Goal: Task Accomplishment & Management: Use online tool/utility

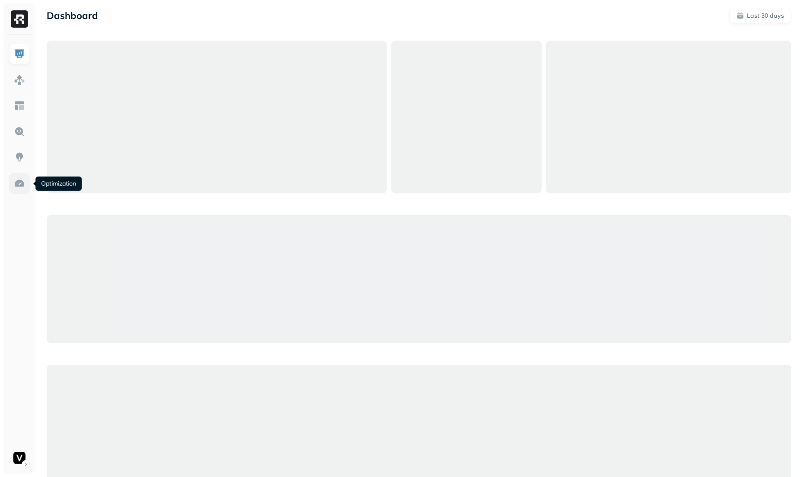
click at [22, 180] on img at bounding box center [19, 183] width 11 height 11
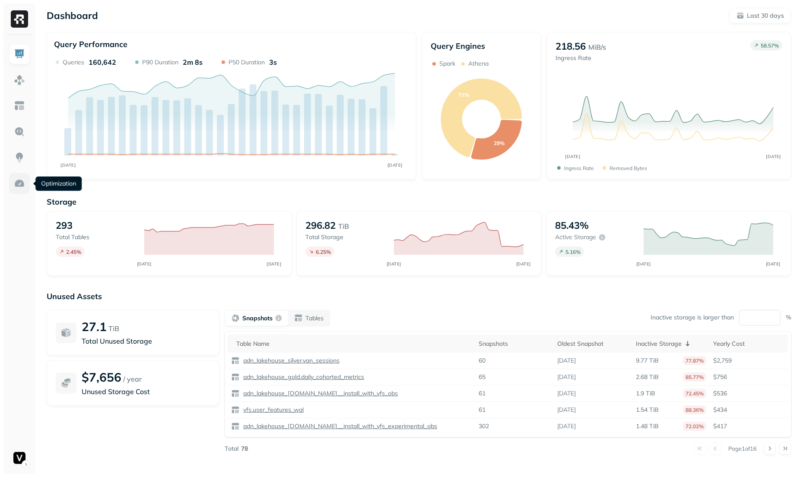
click at [25, 184] on img at bounding box center [19, 183] width 11 height 11
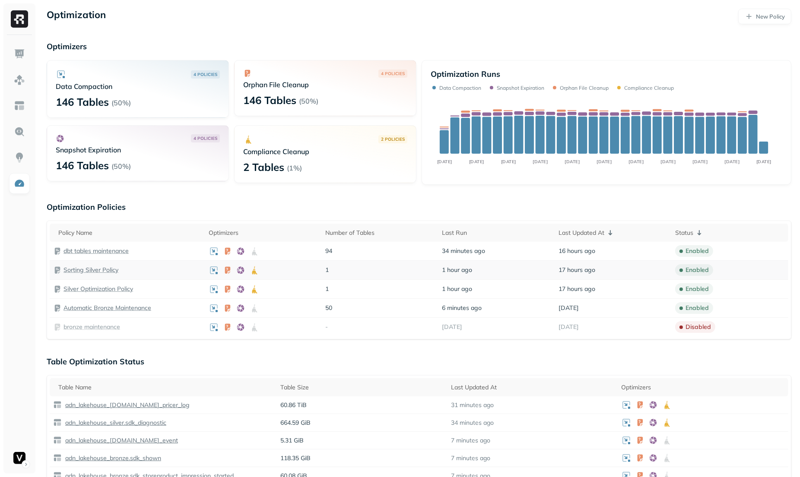
click at [105, 271] on p "Sorting Silver Policy" at bounding box center [90, 270] width 55 height 8
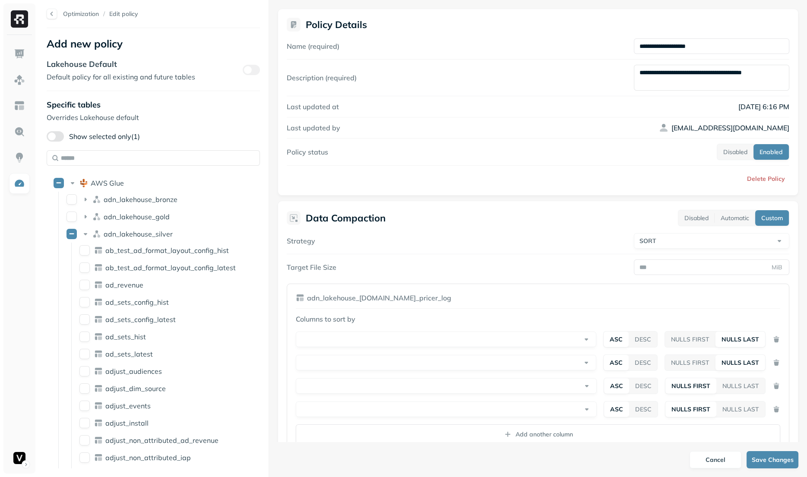
click at [427, 254] on div "**********" at bounding box center [538, 343] width 503 height 220
click at [391, 352] on div "**********" at bounding box center [538, 379] width 484 height 130
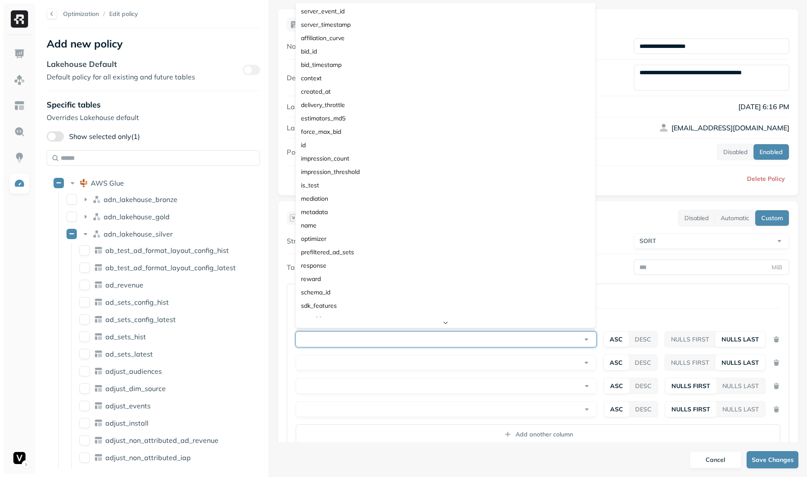
click at [394, 345] on html "Optimization / Edit policy Add new policy Lakehouse Default Default policy for …" at bounding box center [403, 238] width 807 height 477
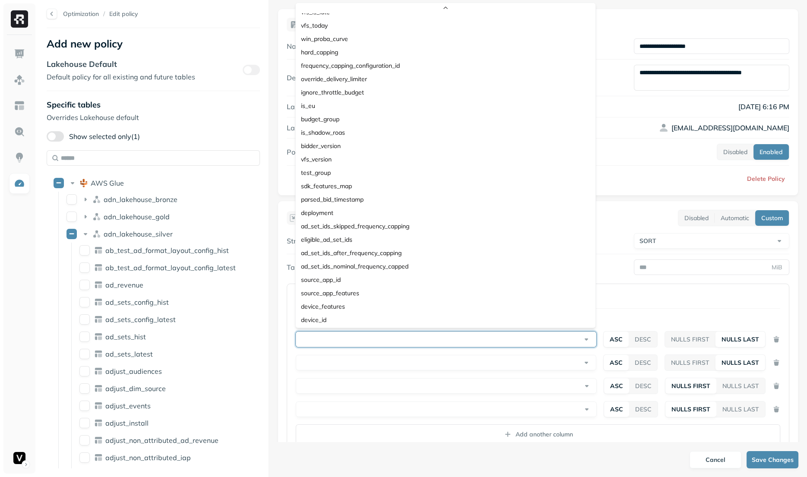
click at [662, 297] on html "Optimization / Edit policy Add new policy Lakehouse Default Default policy for …" at bounding box center [403, 238] width 807 height 477
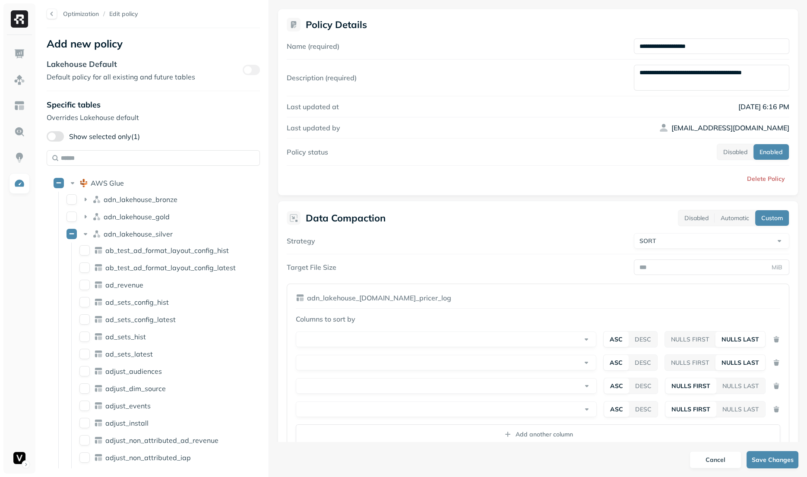
click at [522, 353] on html "Optimization / Edit policy Add new policy Lakehouse Default Default policy for …" at bounding box center [403, 238] width 807 height 477
click at [671, 298] on html "Optimization / Edit policy Add new policy Lakehouse Default Default policy for …" at bounding box center [403, 238] width 807 height 477
click at [424, 220] on div "Data Compaction Disabled Automatic Custom" at bounding box center [538, 218] width 503 height 16
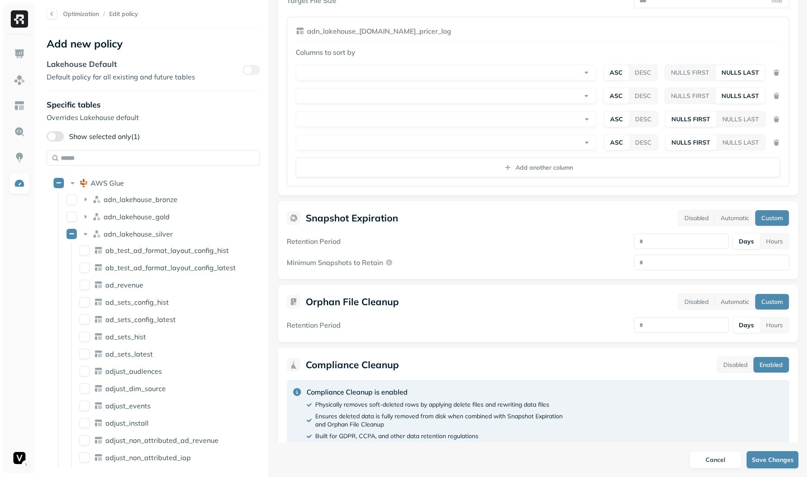
scroll to position [76, 0]
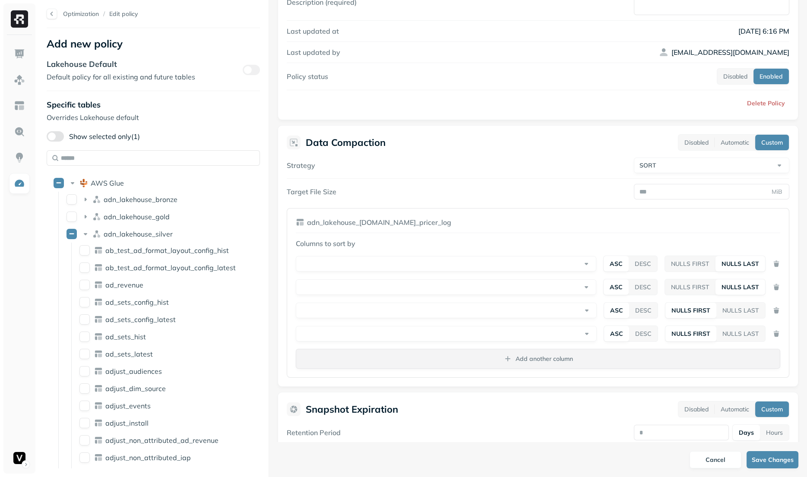
click at [522, 361] on button "Add another column" at bounding box center [538, 359] width 484 height 20
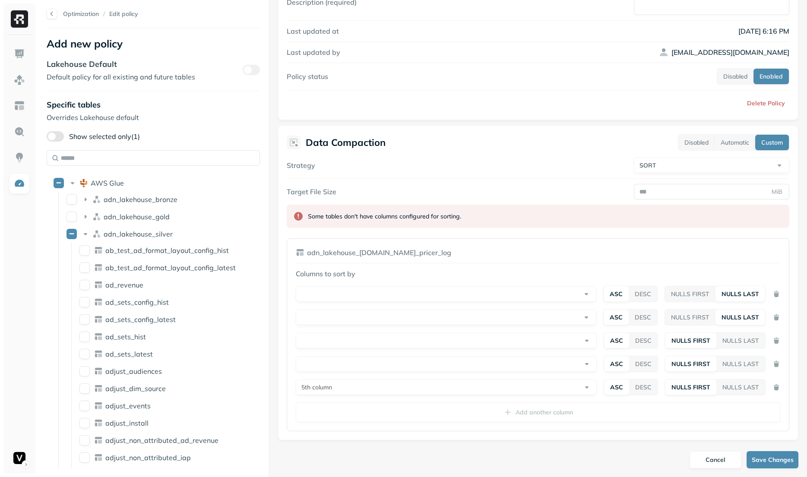
click at [372, 380] on html "Optimization / Edit policy Add new policy Lakehouse Default Default policy for …" at bounding box center [403, 238] width 807 height 477
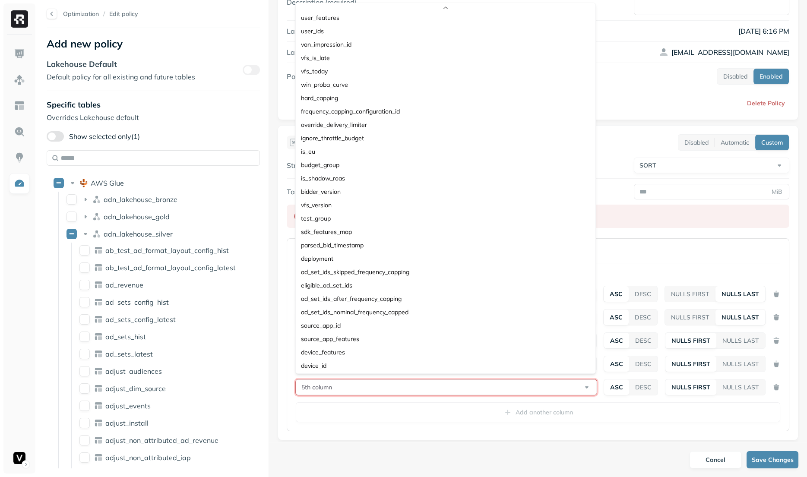
scroll to position [0, 0]
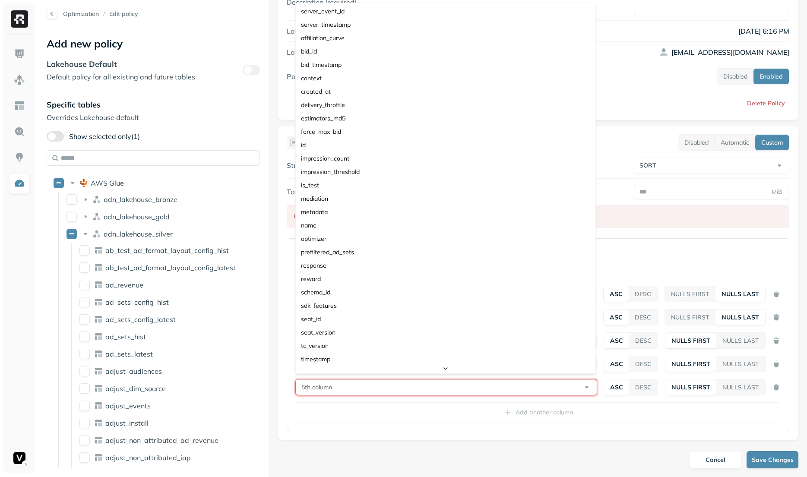
click at [738, 259] on html "Optimization / Edit policy Add new policy Lakehouse Default Default policy for …" at bounding box center [403, 238] width 807 height 477
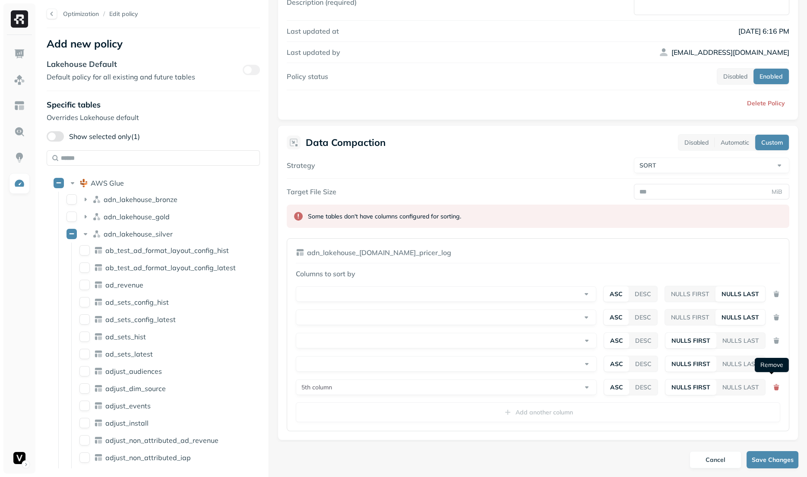
click at [772, 386] on button "button" at bounding box center [776, 387] width 8 height 12
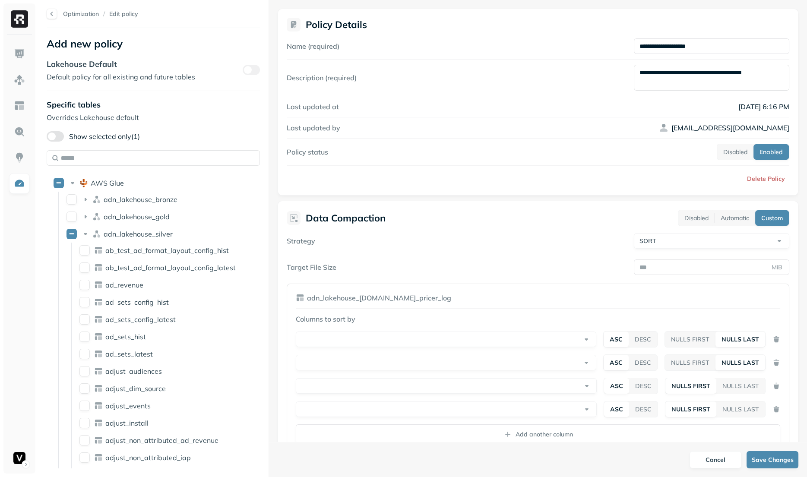
click at [79, 17] on p "Optimization" at bounding box center [81, 14] width 36 height 8
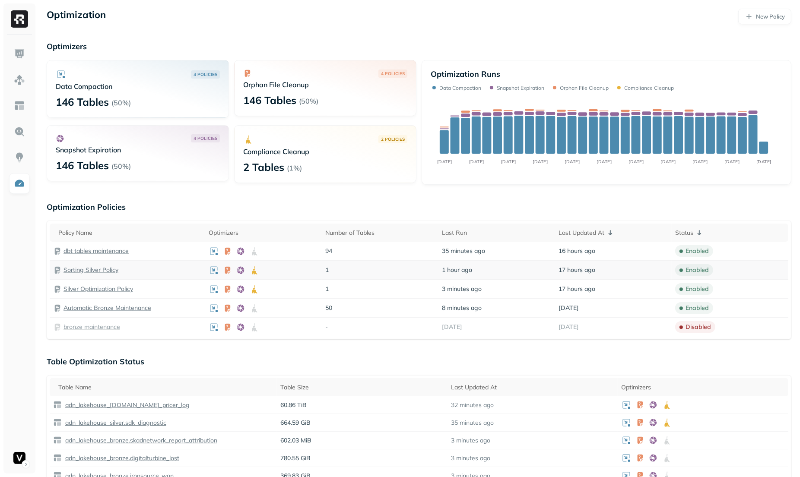
click at [93, 268] on p "Sorting Silver Policy" at bounding box center [90, 270] width 55 height 8
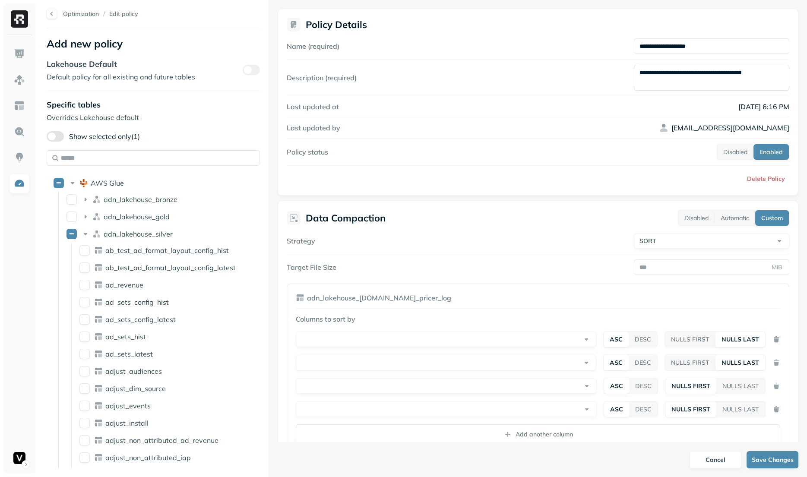
click at [424, 225] on div "**********" at bounding box center [538, 332] width 521 height 262
click at [495, 429] on button "Add another column" at bounding box center [538, 434] width 484 height 20
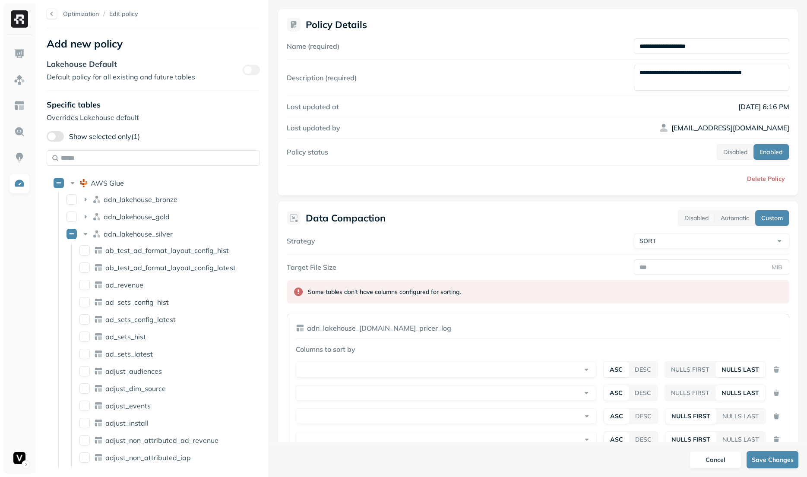
scroll to position [215, 0]
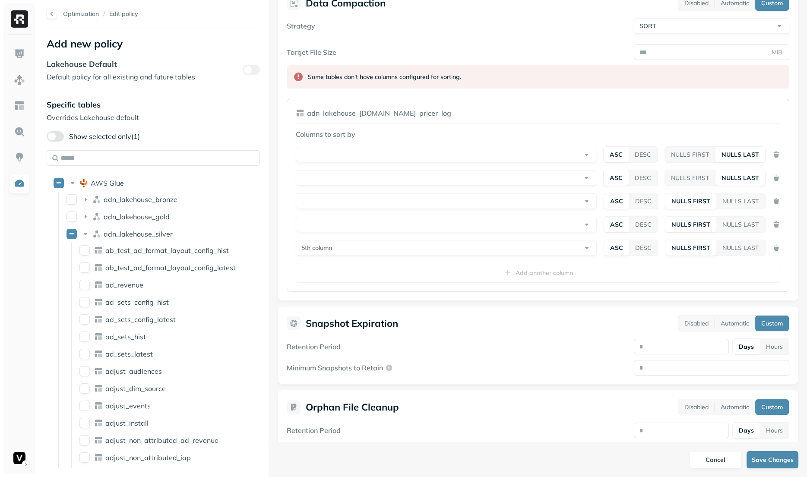
click at [396, 244] on html "Optimization / Edit policy Add new policy Lakehouse Default Default policy for …" at bounding box center [403, 238] width 807 height 477
click at [674, 124] on html "Optimization / Edit policy Add new policy Lakehouse Default Default policy for …" at bounding box center [403, 238] width 807 height 477
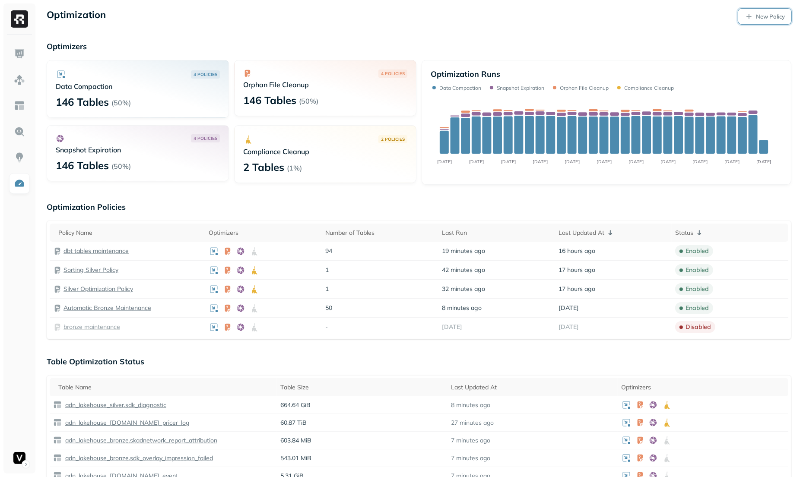
click at [762, 18] on p "New Policy" at bounding box center [770, 17] width 29 height 8
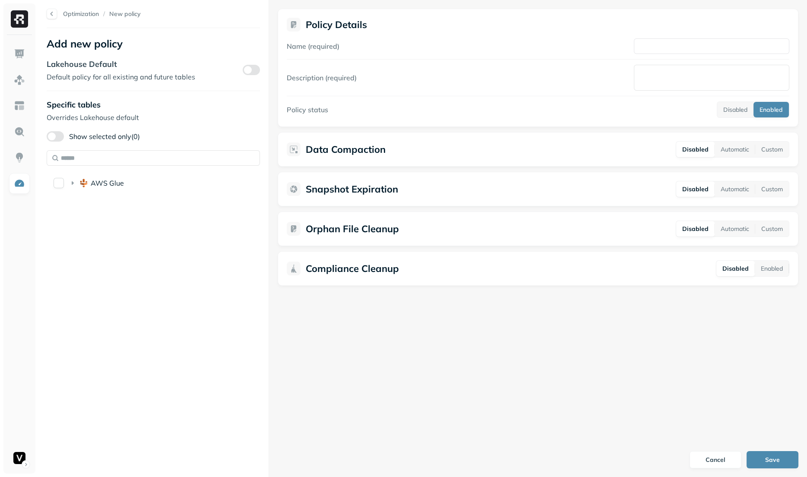
click at [93, 187] on span "AWS Glue" at bounding box center [107, 183] width 33 height 9
click at [114, 242] on li "adn_lakehouse_silver" at bounding box center [149, 235] width 173 height 16
click at [109, 250] on span "vfs" at bounding box center [108, 251] width 9 height 9
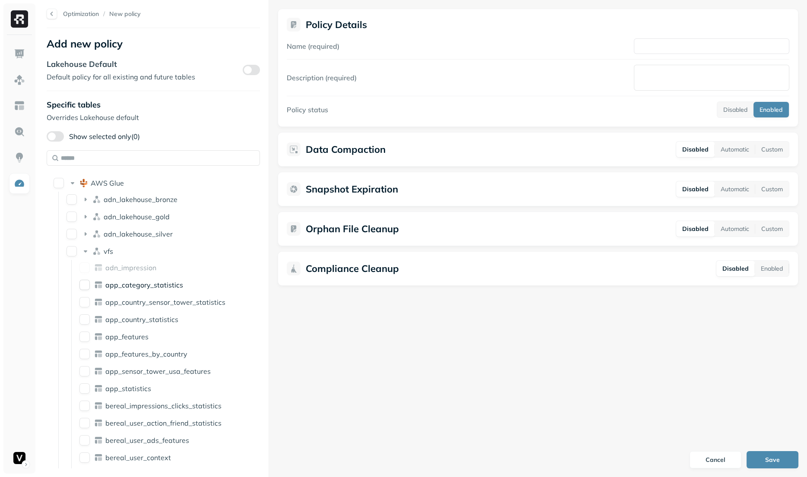
click at [142, 289] on div "app_category_statistics" at bounding box center [156, 285] width 160 height 14
drag, startPoint x: 776, startPoint y: 166, endPoint x: 774, endPoint y: 154, distance: 12.2
click at [776, 165] on div "Policy Details Name (required) Description (required) Policy status Disabled En…" at bounding box center [538, 147] width 538 height 294
click at [774, 154] on button "Custom" at bounding box center [772, 150] width 34 height 16
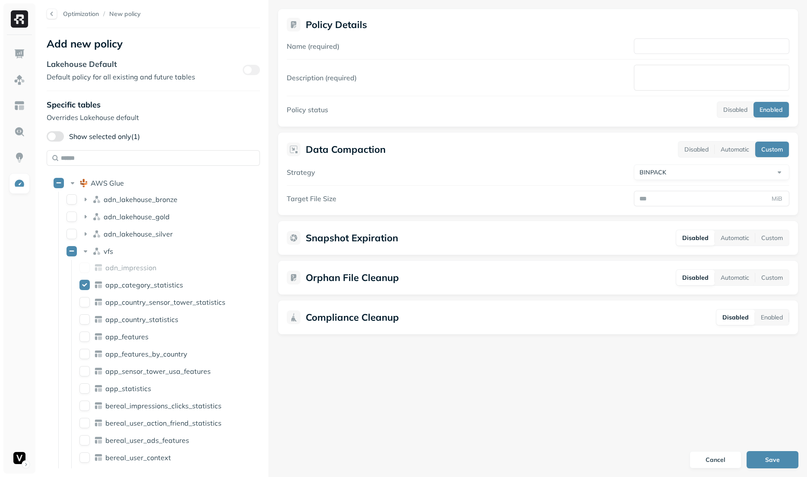
click at [684, 175] on html "Optimization / New policy Add new policy Lakehouse Default Default policy for a…" at bounding box center [403, 238] width 807 height 477
select select "****"
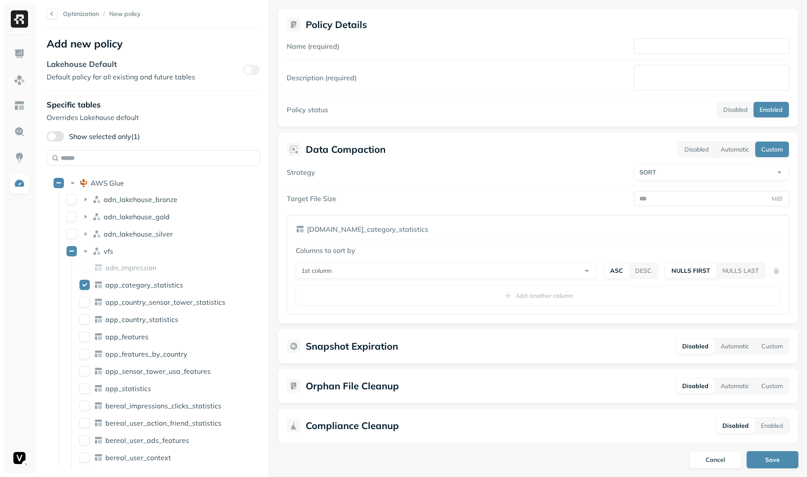
click at [406, 266] on html "Optimization / New policy Add new policy Lakehouse Default Default policy for a…" at bounding box center [403, 238] width 807 height 477
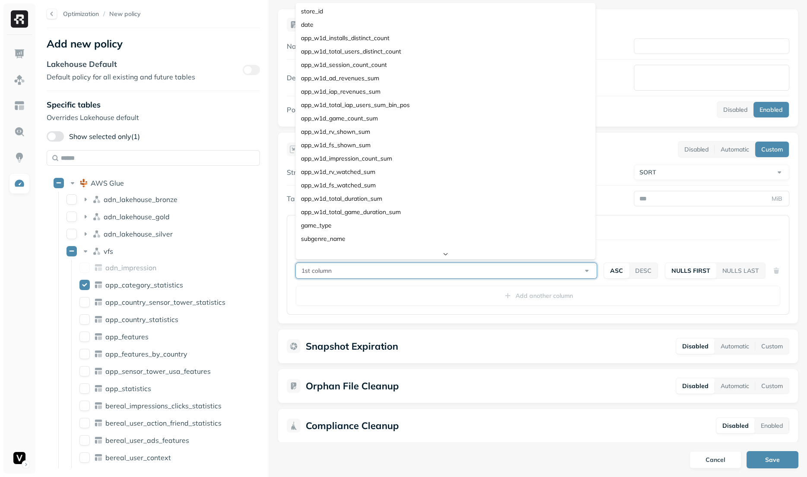
click at [644, 209] on html "Optimization / New policy Add new policy Lakehouse Default Default policy for a…" at bounding box center [403, 238] width 807 height 477
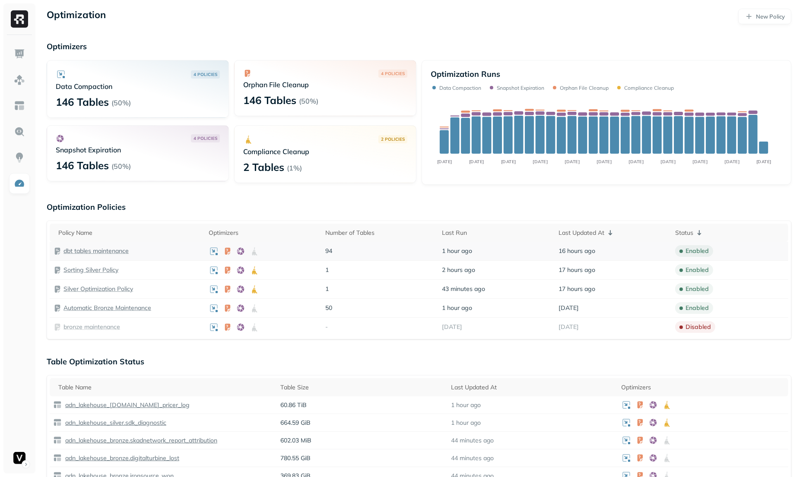
click at [111, 248] on p "dbt tables maintenance" at bounding box center [95, 251] width 65 height 8
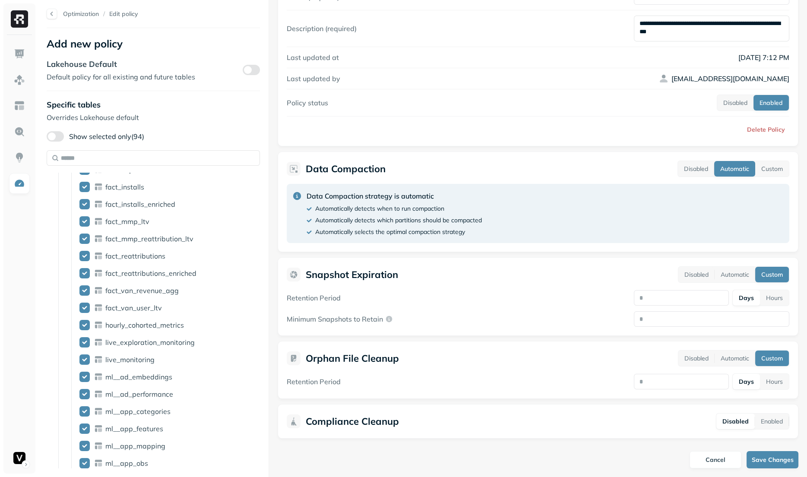
scroll to position [37, 0]
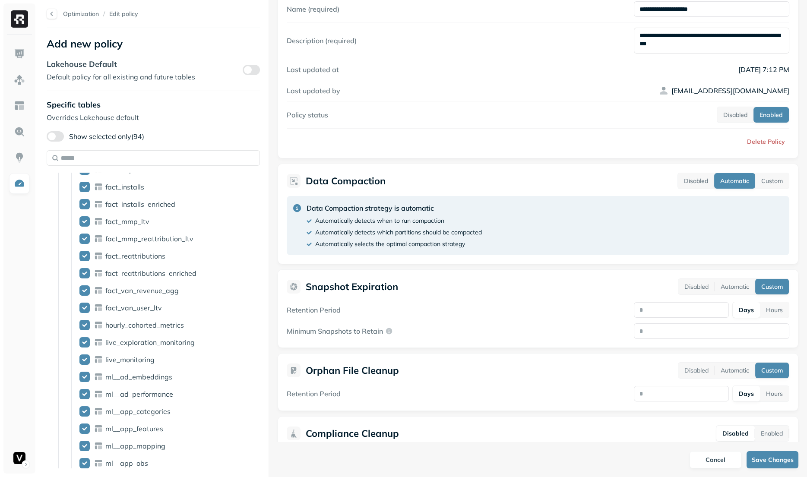
click at [757, 187] on div "Data Compaction Disabled Automatic Custom Data Compaction strategy is automatic…" at bounding box center [538, 214] width 521 height 101
click at [761, 184] on button "Custom" at bounding box center [772, 181] width 34 height 16
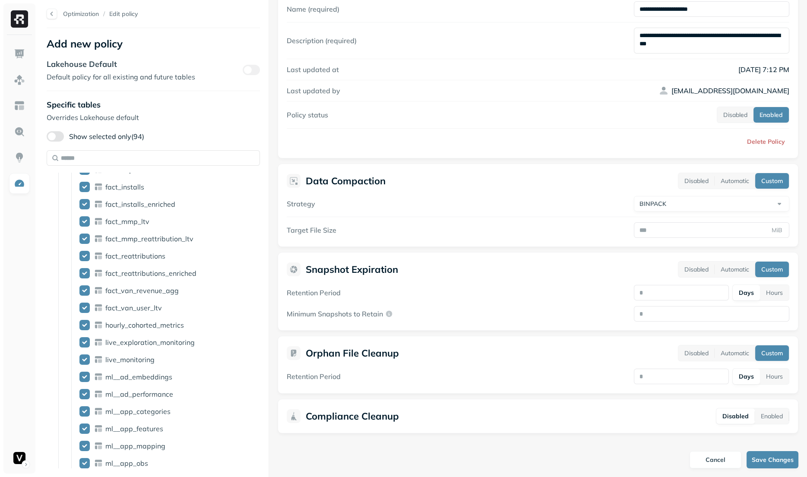
scroll to position [32, 0]
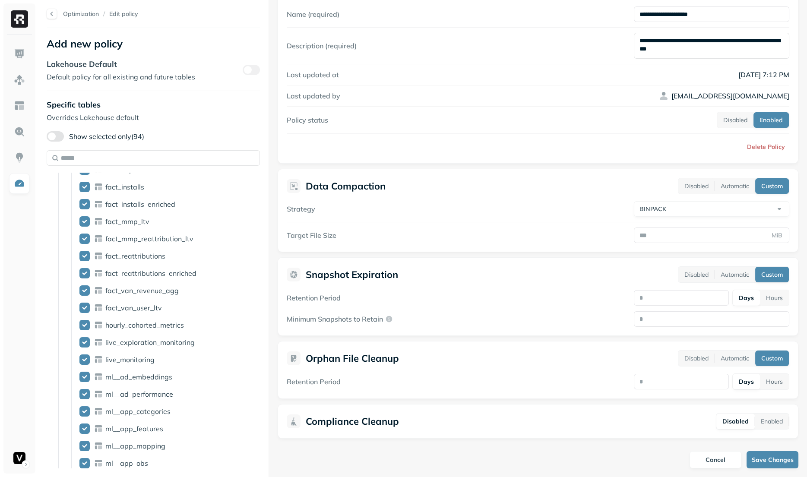
click at [712, 216] on div "Strategy BINPACK ******* **** Target File Size MiB" at bounding box center [538, 222] width 503 height 42
click at [688, 203] on html "Optimization / Edit policy Add new policy Lakehouse Default Default policy for …" at bounding box center [403, 238] width 807 height 477
select select "****"
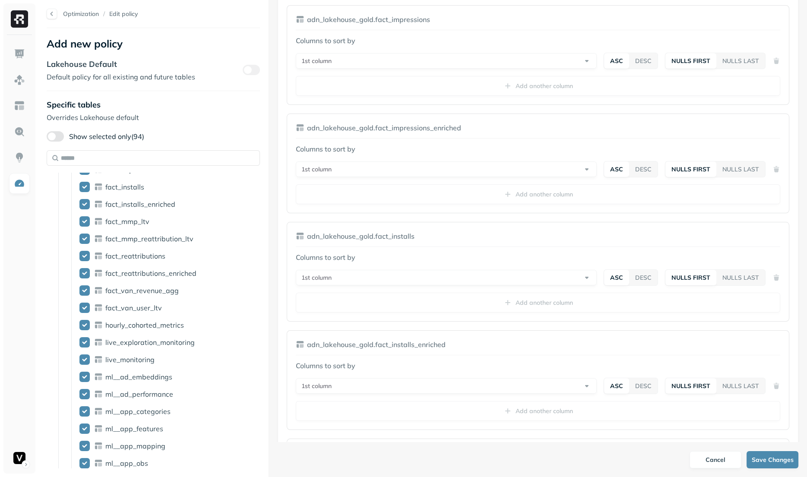
scroll to position [0, 0]
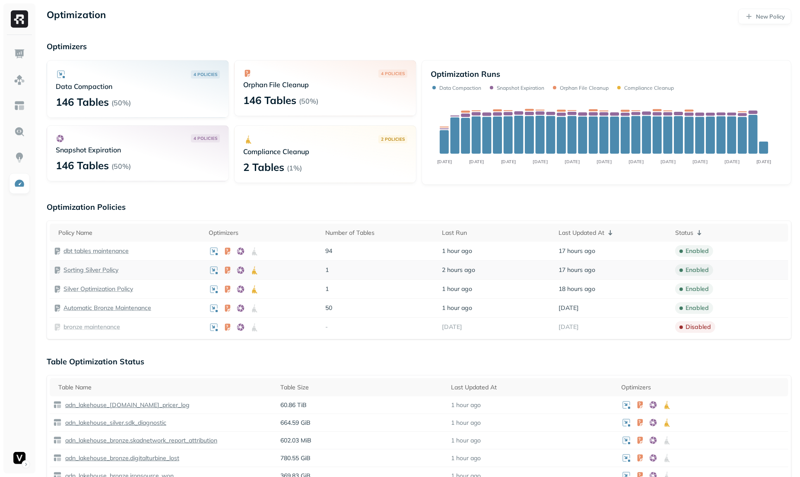
click at [102, 269] on p "Sorting Silver Policy" at bounding box center [90, 270] width 55 height 8
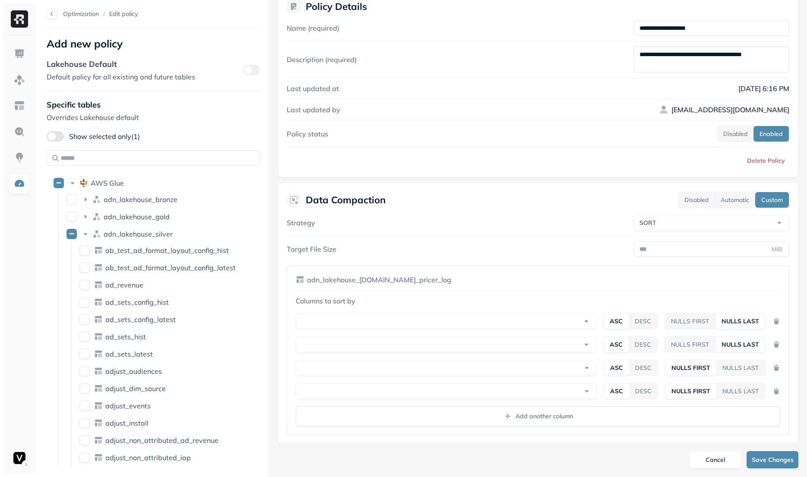
scroll to position [91, 0]
